Goal: Information Seeking & Learning: Learn about a topic

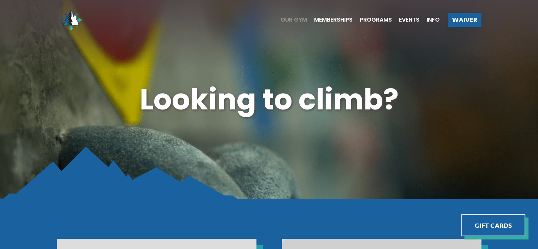
click at [290, 19] on span "Our Gym" at bounding box center [294, 20] width 27 height 6
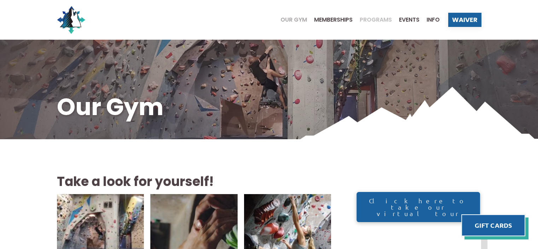
click at [381, 22] on span "Programs" at bounding box center [376, 20] width 32 height 6
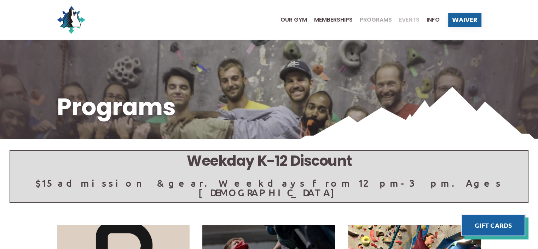
click at [409, 21] on span "Events" at bounding box center [409, 20] width 21 height 6
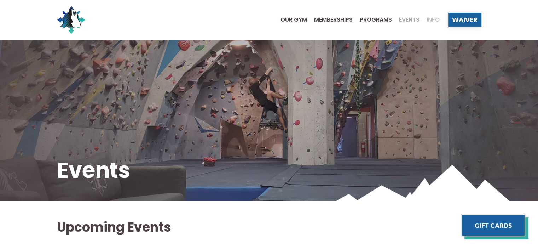
click at [429, 18] on span "Info" at bounding box center [433, 20] width 13 height 6
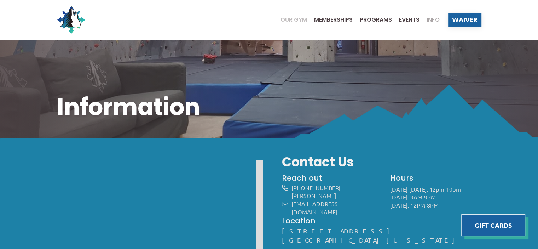
click at [287, 20] on span "Our Gym" at bounding box center [294, 20] width 27 height 6
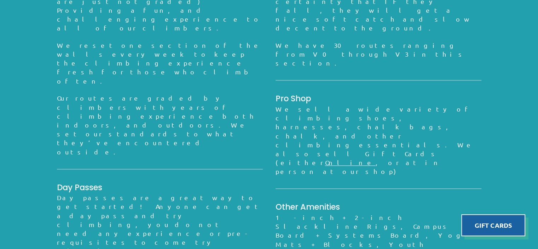
scroll to position [493, 0]
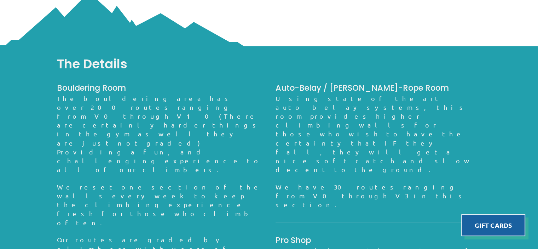
drag, startPoint x: 369, startPoint y: 193, endPoint x: 287, endPoint y: 181, distance: 83.0
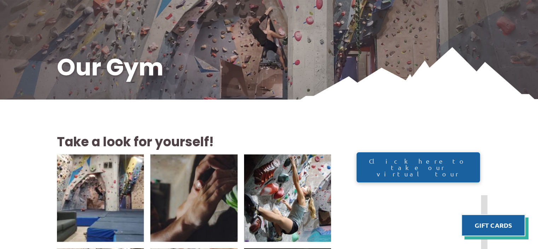
scroll to position [0, 0]
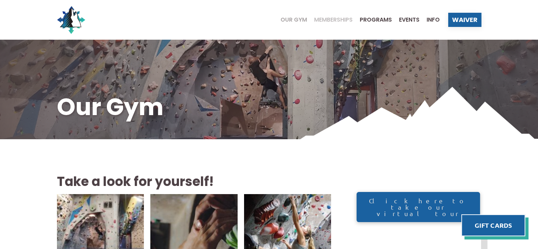
click at [331, 18] on span "Memberships" at bounding box center [333, 20] width 39 height 6
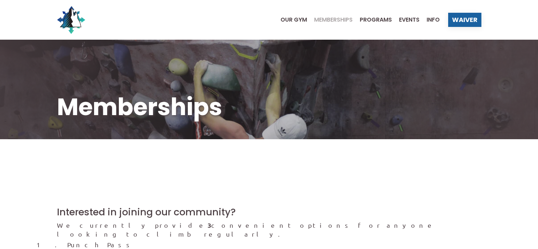
click at [379, 19] on span "Programs" at bounding box center [376, 20] width 32 height 6
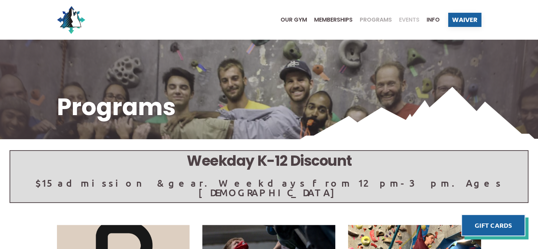
click at [406, 20] on span "Events" at bounding box center [409, 20] width 21 height 6
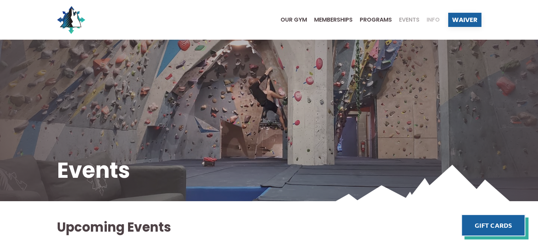
click at [432, 19] on span "Info" at bounding box center [433, 20] width 13 height 6
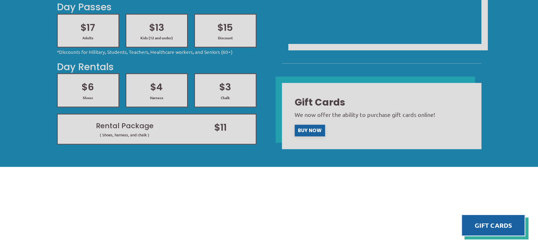
scroll to position [141, 0]
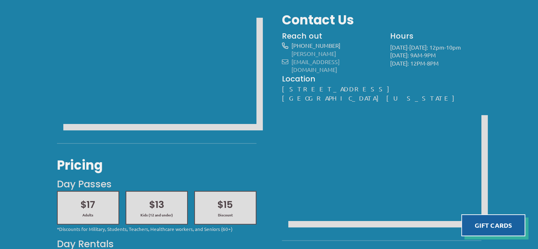
click at [310, 52] on link "[PERSON_NAME][EMAIL_ADDRESS][DOMAIN_NAME]" at bounding box center [315, 61] width 48 height 23
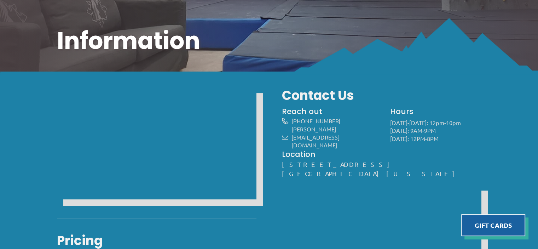
scroll to position [0, 0]
